Goal: Information Seeking & Learning: Find specific fact

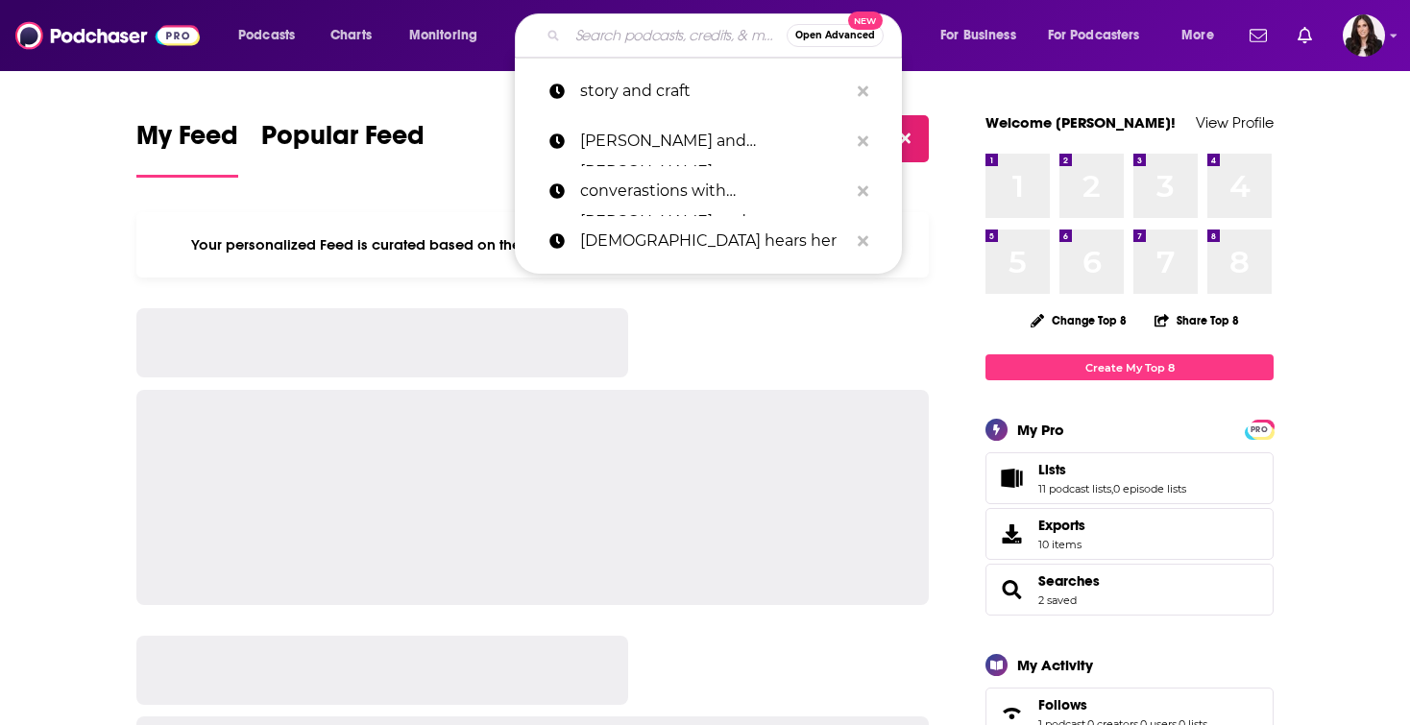
click at [657, 49] on input "Search podcasts, credits, & more..." at bounding box center [676, 35] width 219 height 31
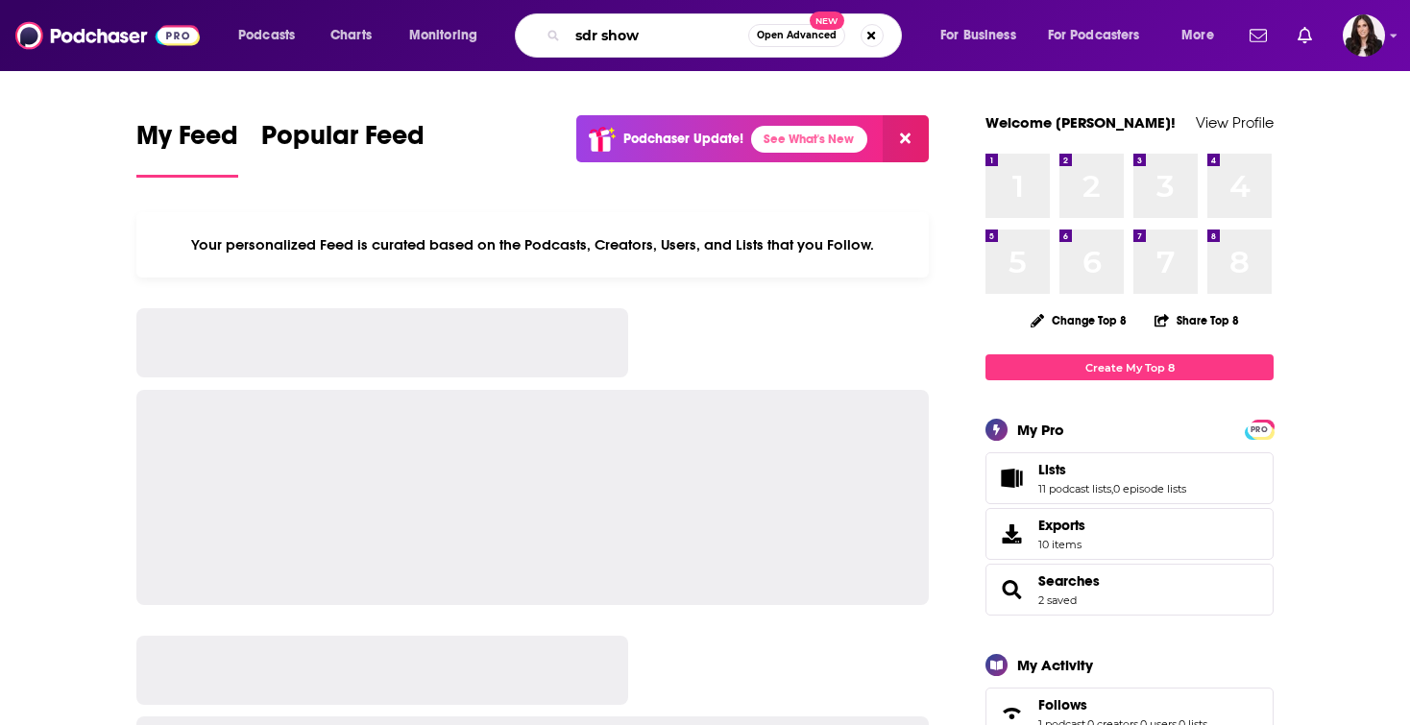
type input "sdr show"
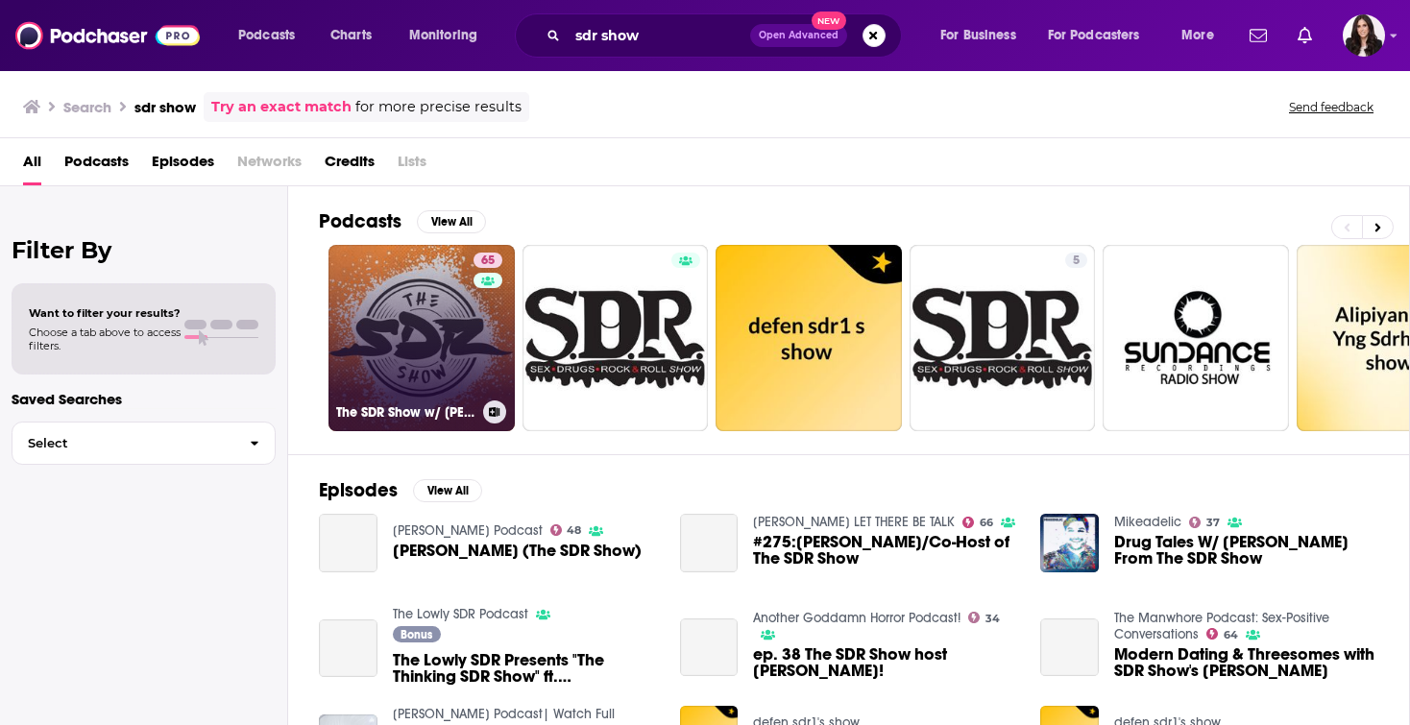
click at [469, 375] on link "65 The SDR Show w/ [PERSON_NAME] and [PERSON_NAME]" at bounding box center [421, 338] width 186 height 186
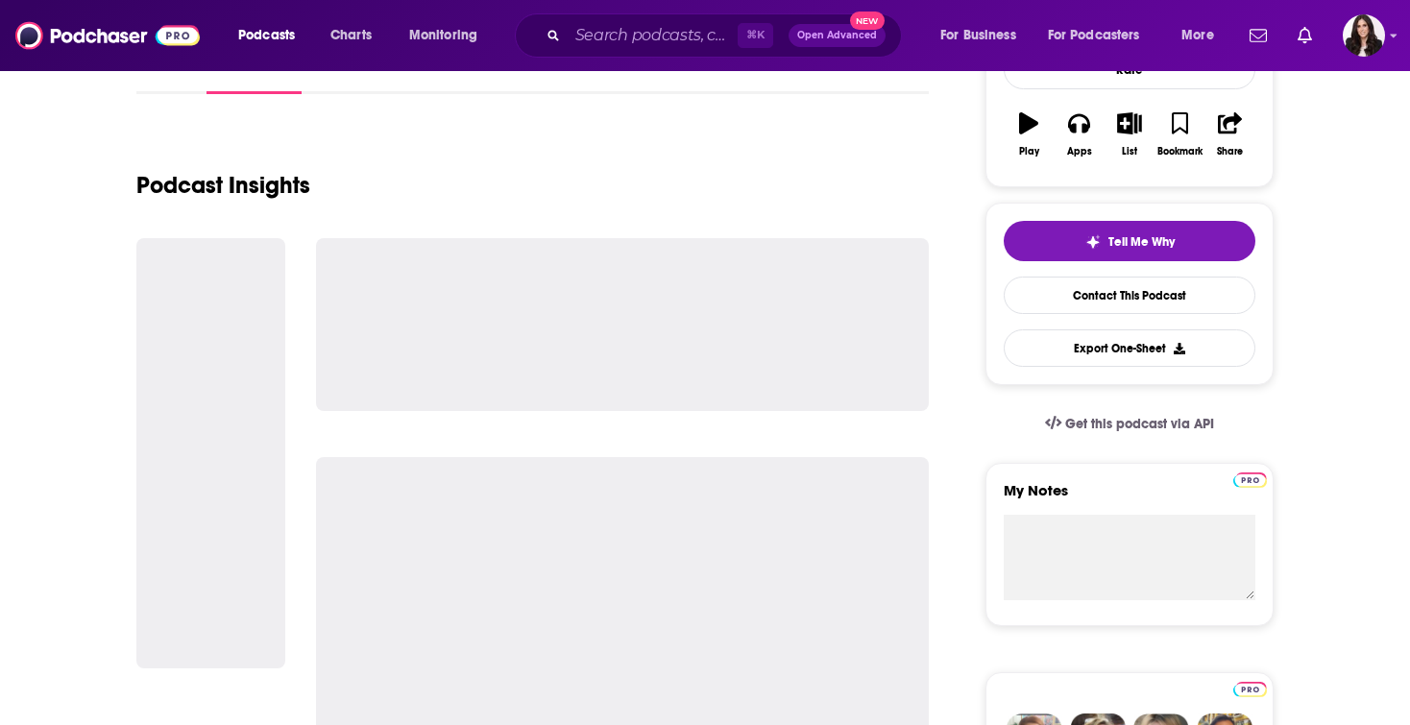
scroll to position [318, 0]
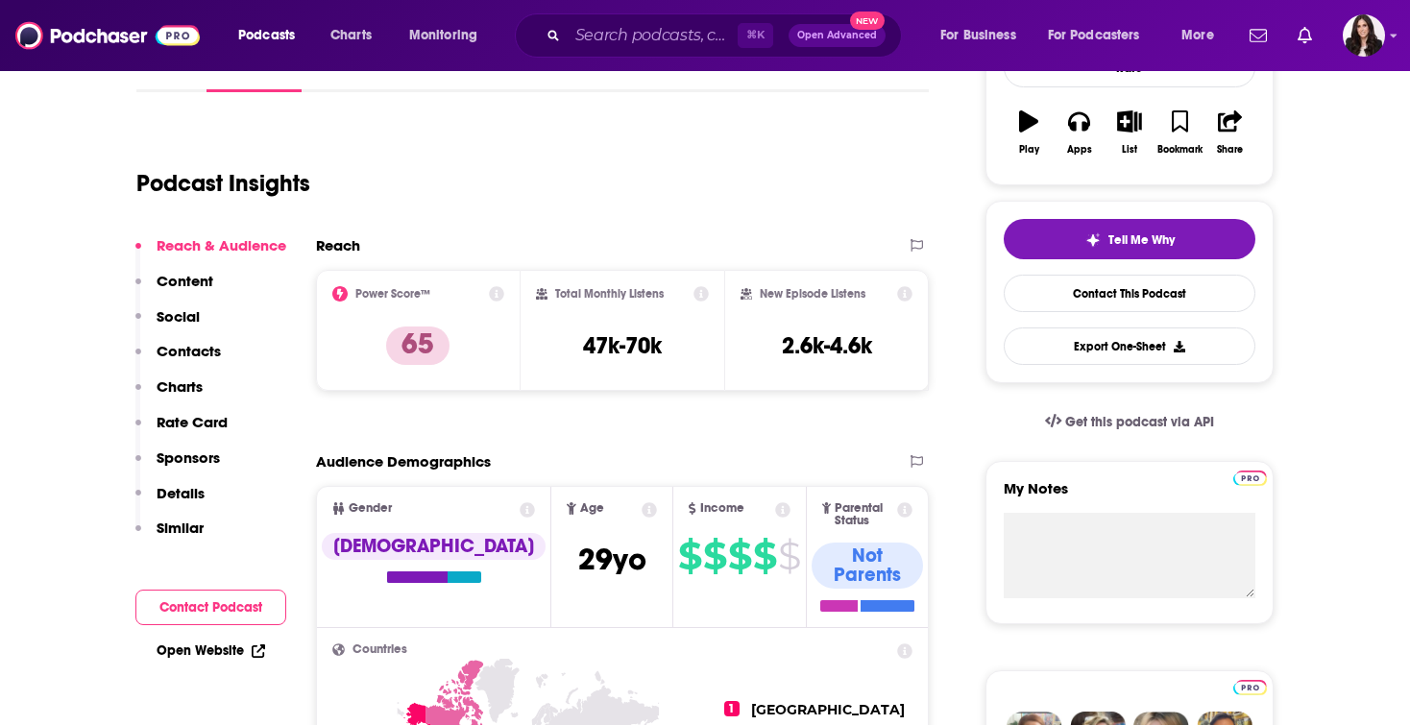
click at [629, 330] on div "Total Monthly Listens 47k-70k" at bounding box center [623, 330] width 174 height 88
click at [629, 341] on h3 "47k-70k" at bounding box center [622, 345] width 79 height 29
copy div "47k-70k"
